Goal: Task Accomplishment & Management: Use online tool/utility

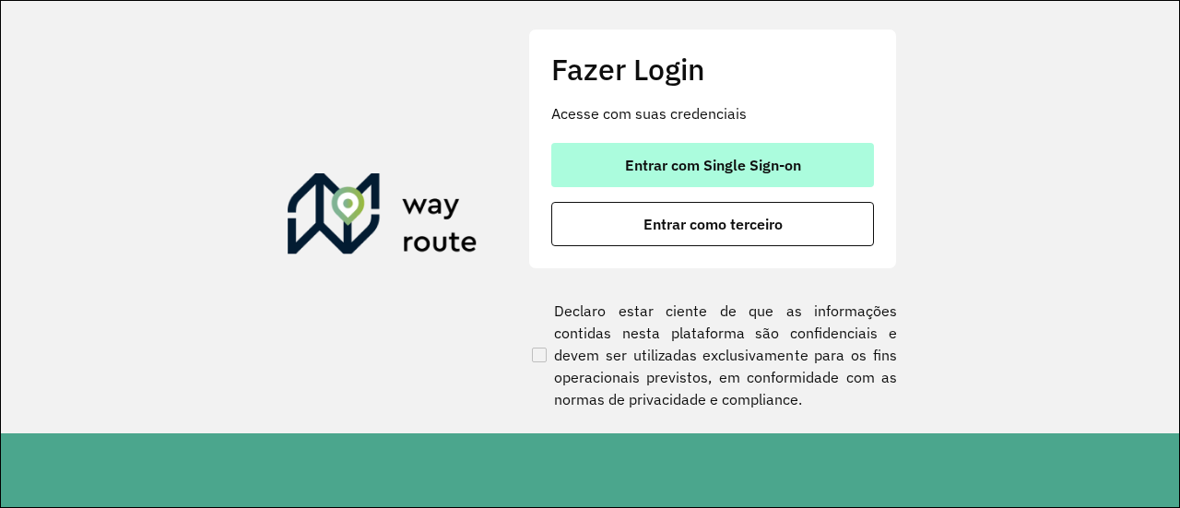
click at [724, 171] on span "Entrar com Single Sign-on" at bounding box center [713, 165] width 176 height 15
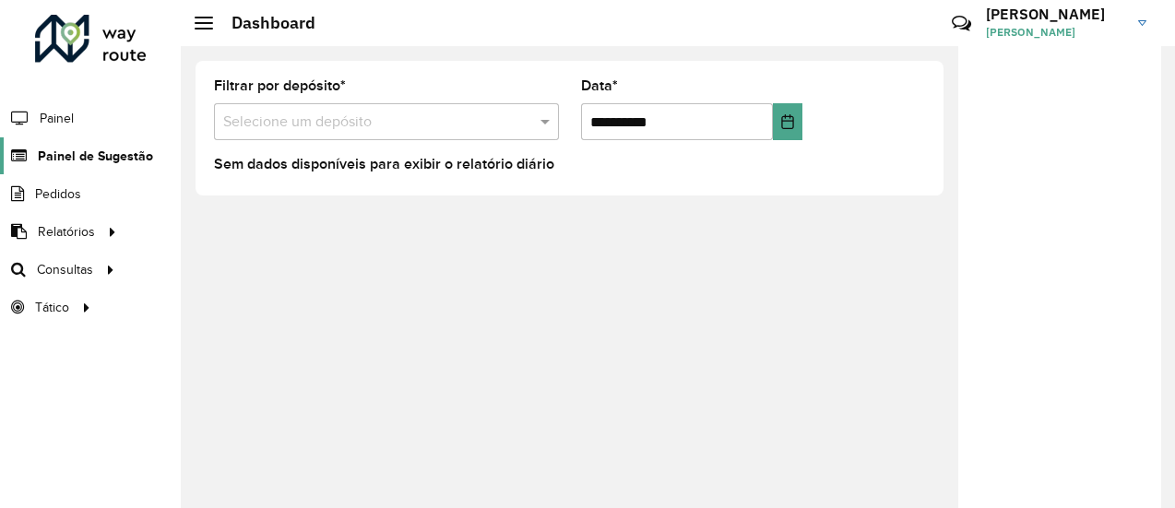
click at [83, 153] on span "Painel de Sugestão" at bounding box center [95, 156] width 115 height 19
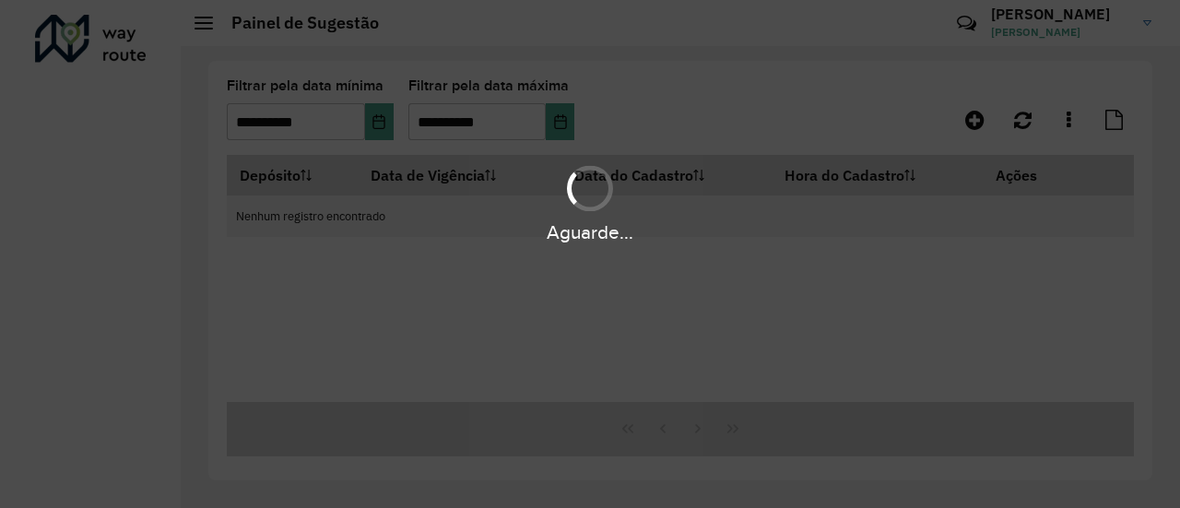
click at [719, 125] on div "Aguarde..." at bounding box center [590, 254] width 1180 height 508
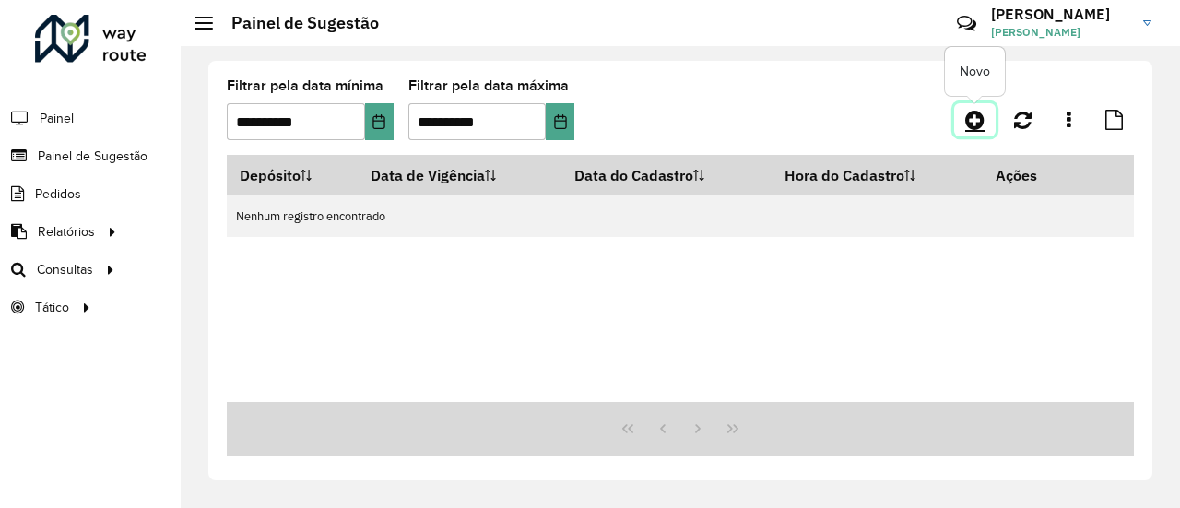
click at [968, 130] on icon at bounding box center [974, 120] width 19 height 22
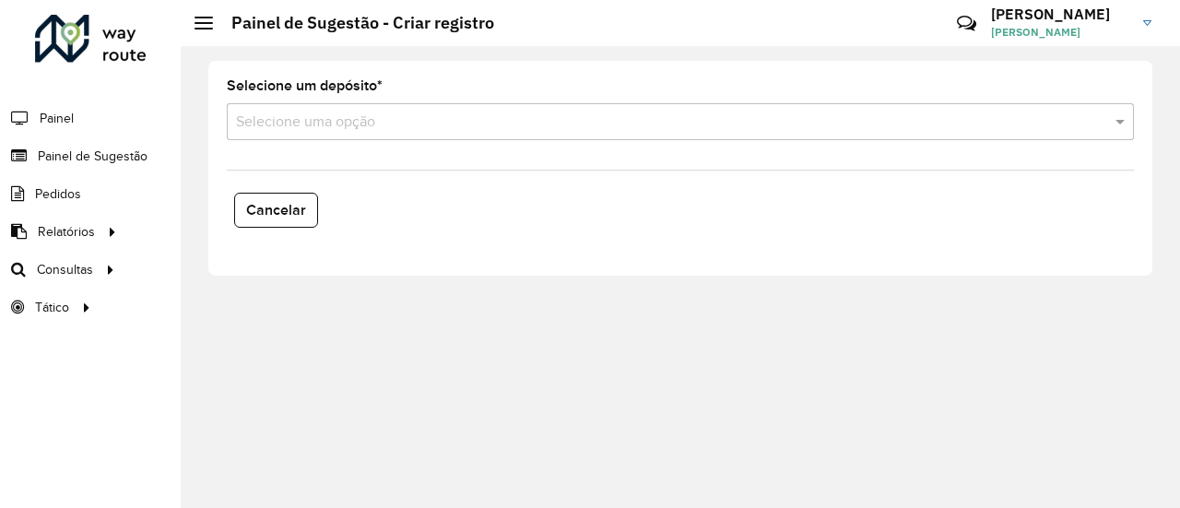
click at [325, 130] on input "text" at bounding box center [662, 123] width 852 height 22
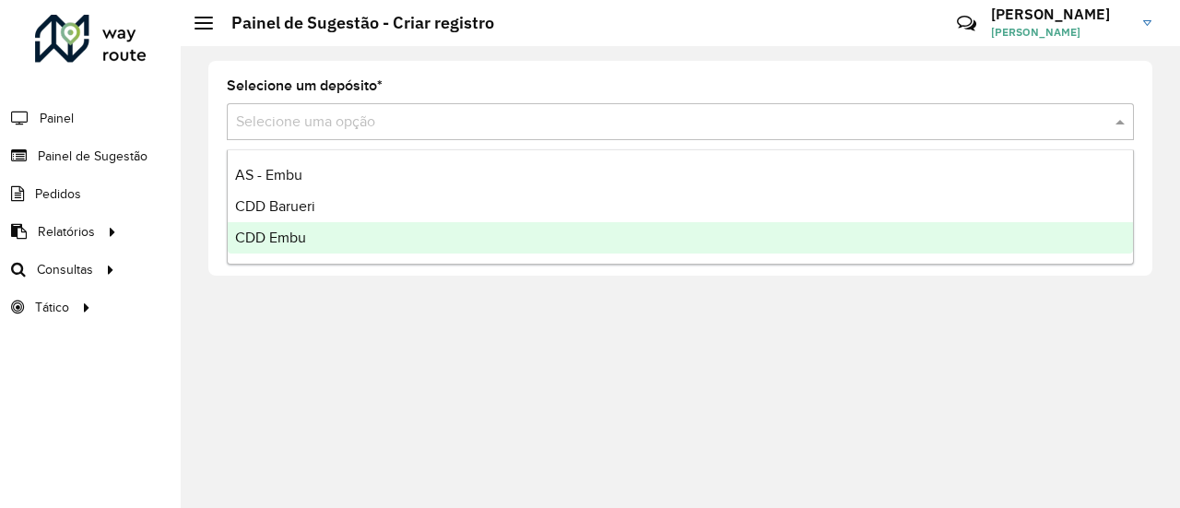
click at [282, 238] on span "CDD Embu" at bounding box center [270, 238] width 71 height 16
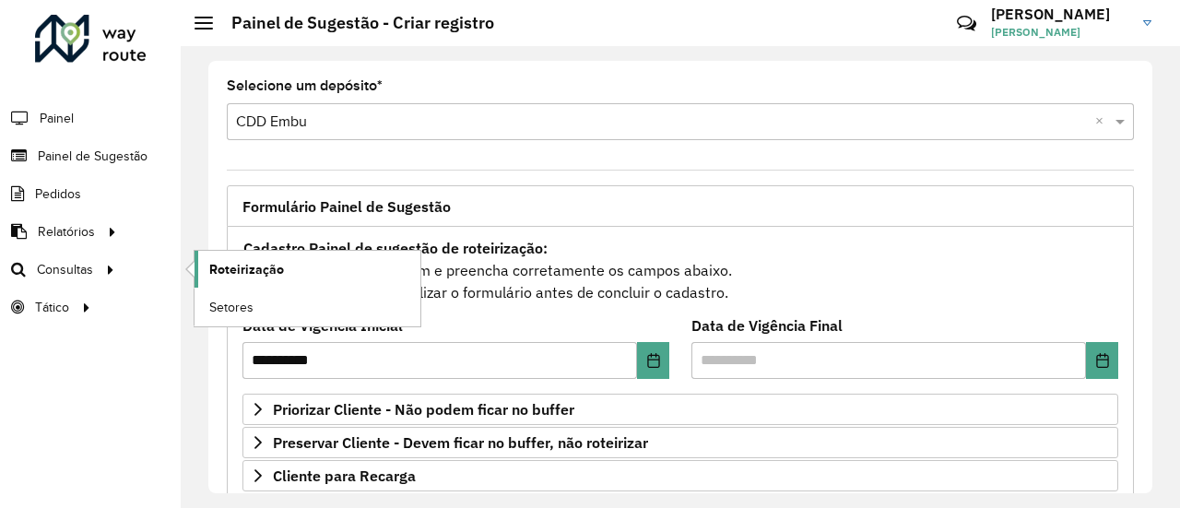
click at [247, 266] on span "Roteirização" at bounding box center [246, 269] width 75 height 19
click at [242, 276] on span "Roteirização" at bounding box center [246, 269] width 75 height 19
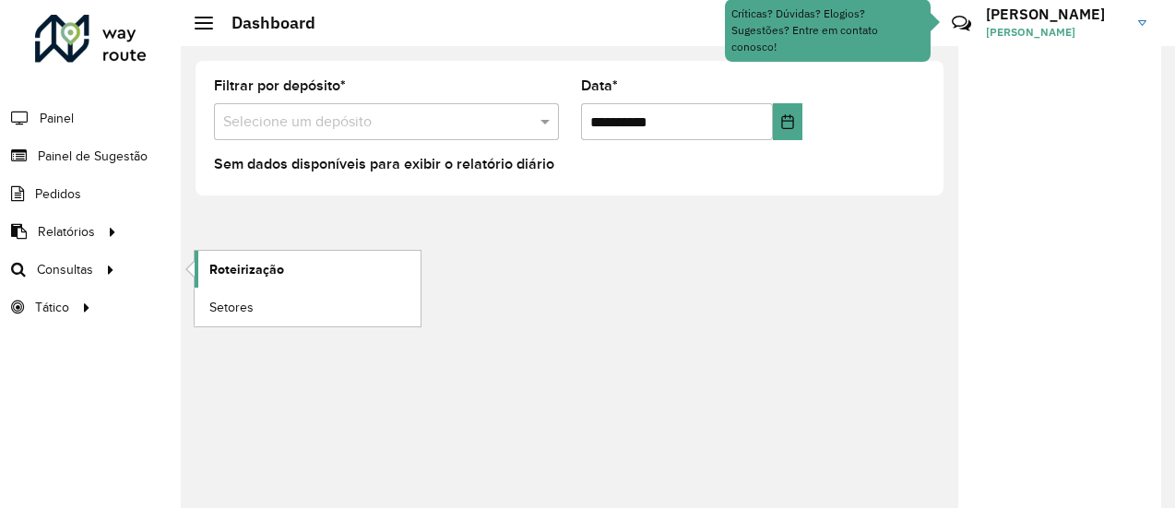
click at [237, 270] on span "Roteirização" at bounding box center [246, 269] width 75 height 19
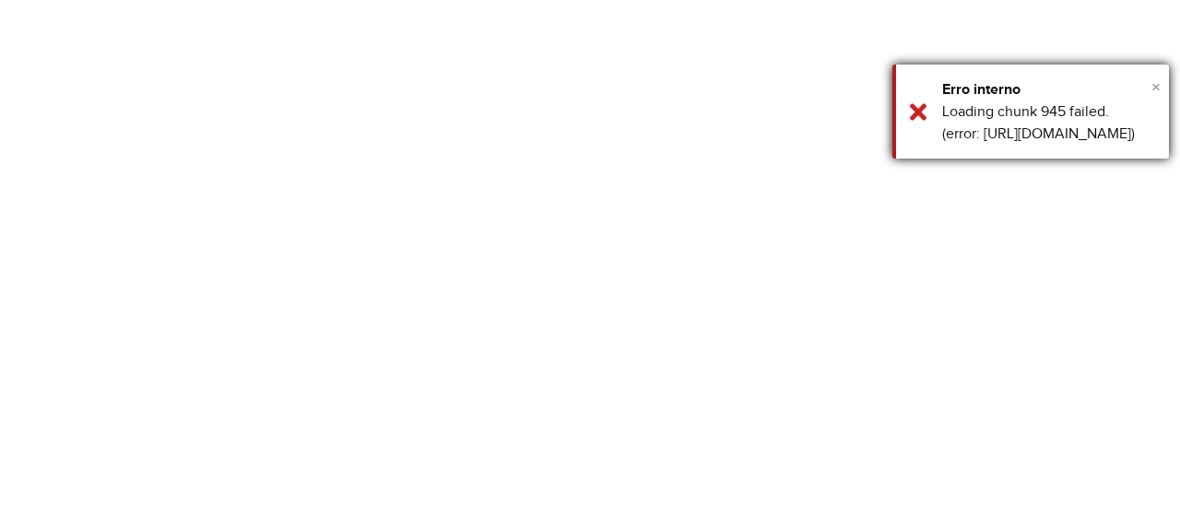
click at [1154, 85] on span "×" at bounding box center [1155, 87] width 9 height 20
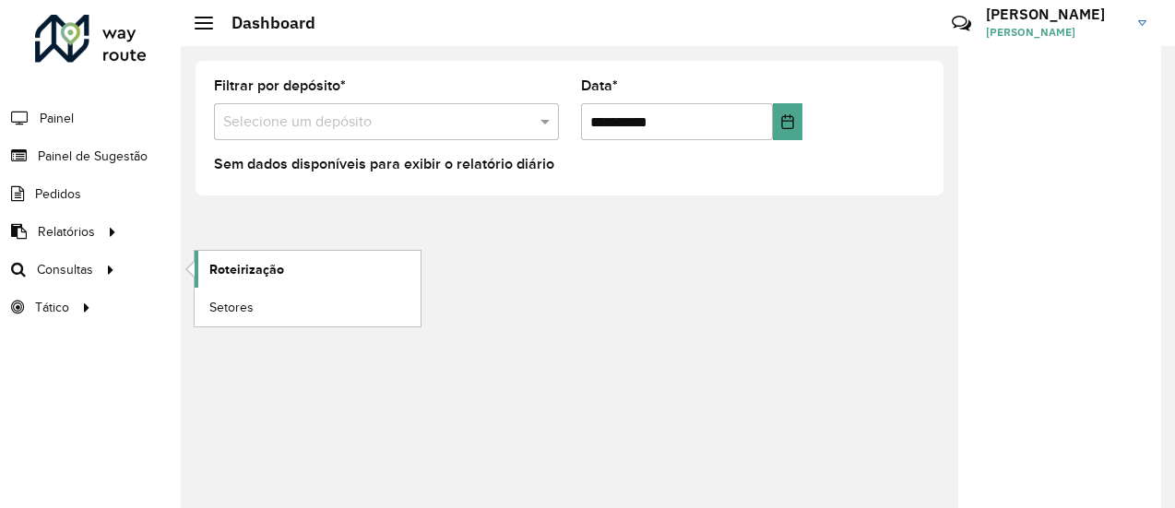
click at [266, 277] on link "Roteirização" at bounding box center [308, 269] width 226 height 37
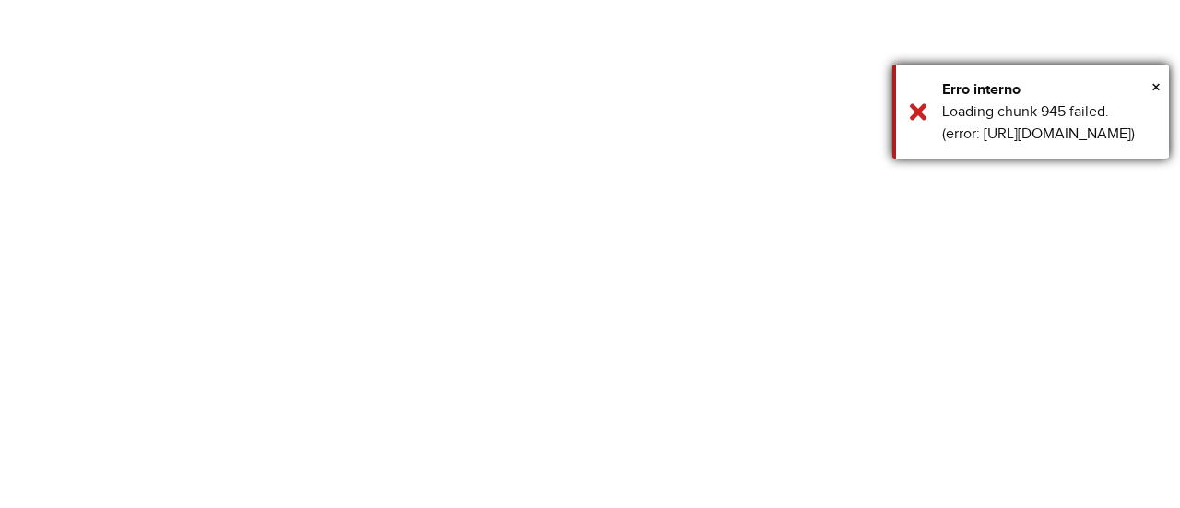
click at [1028, 145] on div "Loading chunk 945 failed. (error: [URL][DOMAIN_NAME])" at bounding box center [1048, 122] width 213 height 44
